Goal: Task Accomplishment & Management: Manage account settings

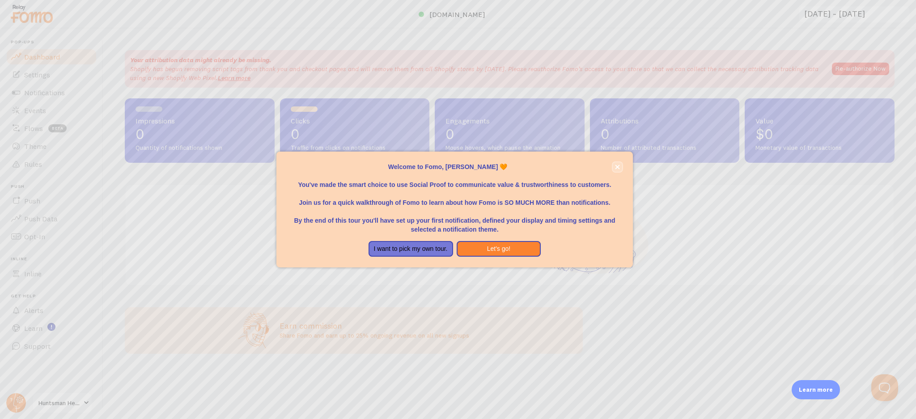
click at [618, 169] on icon "close," at bounding box center [617, 167] width 5 height 5
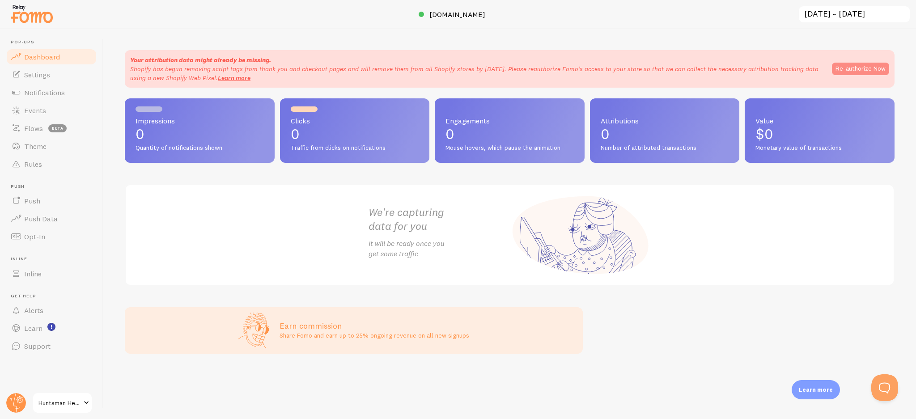
click at [865, 66] on button "Re-authorize Now" at bounding box center [860, 69] width 57 height 13
